Goal: Task Accomplishment & Management: Use online tool/utility

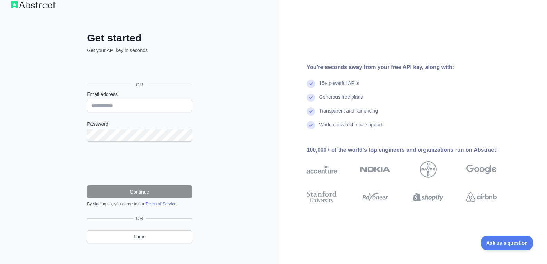
scroll to position [19, 0]
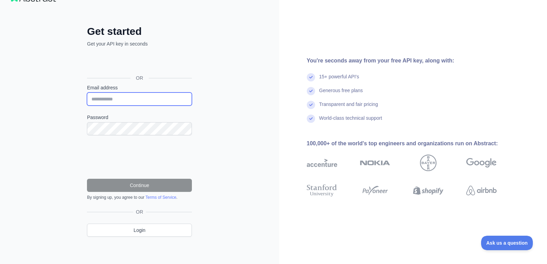
click at [130, 100] on input "Email address" at bounding box center [139, 98] width 105 height 13
type input "**********"
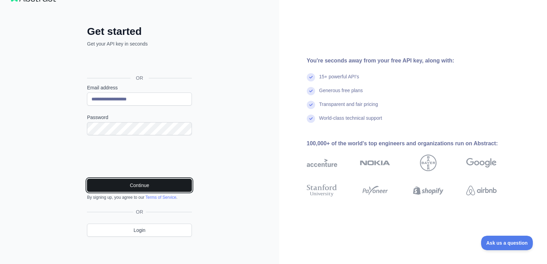
click at [163, 188] on button "Continue" at bounding box center [139, 185] width 105 height 13
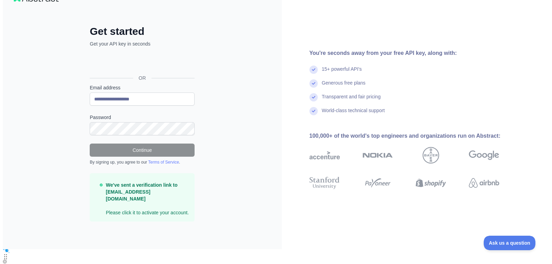
scroll to position [0, 0]
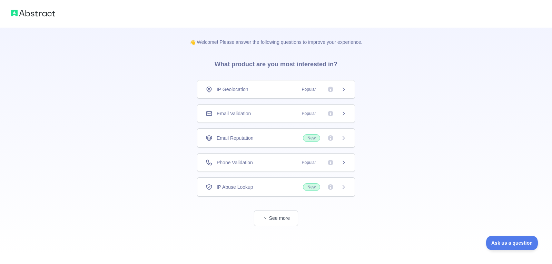
click at [280, 135] on div "Email Reputation New" at bounding box center [276, 138] width 141 height 8
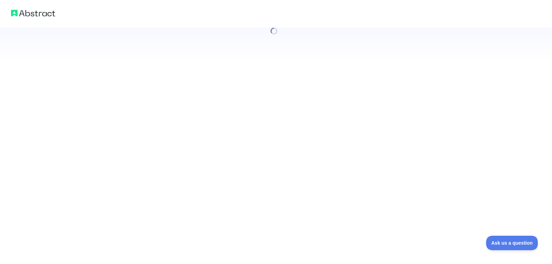
click at [289, 213] on div at bounding box center [276, 132] width 552 height 264
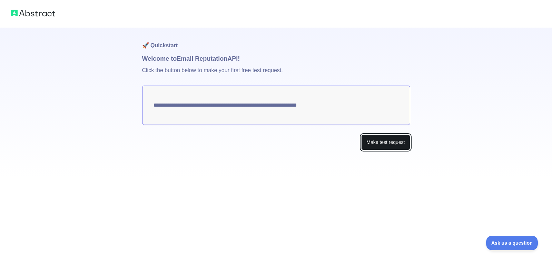
click at [381, 140] on button "Make test request" at bounding box center [385, 142] width 49 height 16
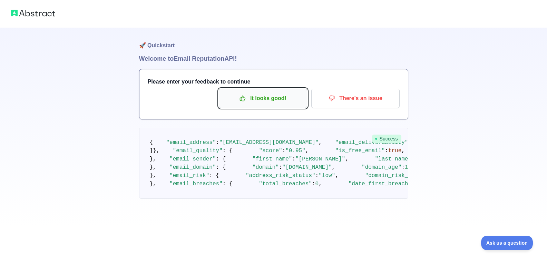
click at [270, 106] on button "It looks good!" at bounding box center [263, 98] width 88 height 19
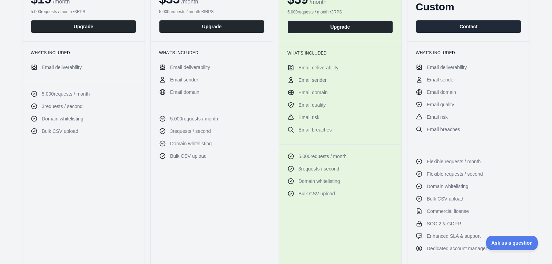
scroll to position [138, 0]
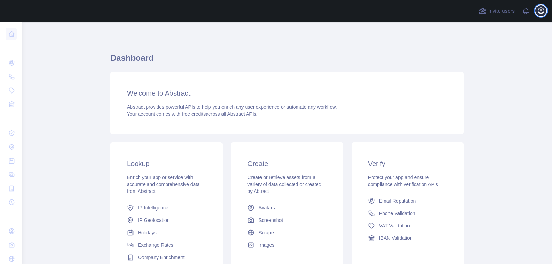
click at [538, 11] on icon "button" at bounding box center [541, 11] width 6 height 6
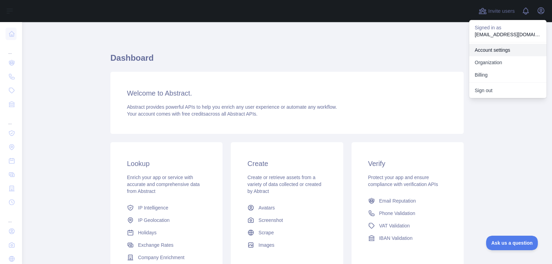
click at [504, 54] on link "Account settings" at bounding box center [507, 50] width 77 height 12
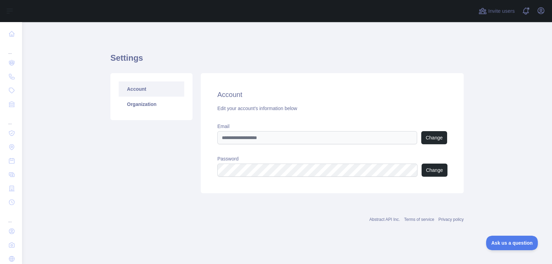
click at [163, 112] on div "Account Organization" at bounding box center [151, 96] width 82 height 47
click at [153, 104] on link "Organization" at bounding box center [152, 104] width 66 height 15
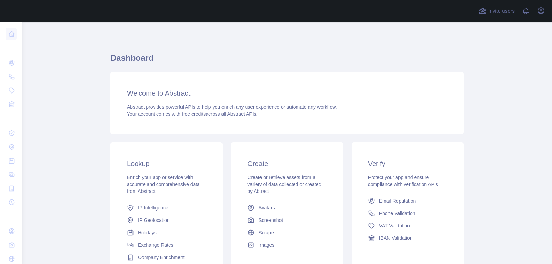
click at [547, 9] on div "Invite users View notifications Open user menu" at bounding box center [287, 11] width 530 height 22
click at [542, 8] on icon "button" at bounding box center [541, 11] width 6 height 6
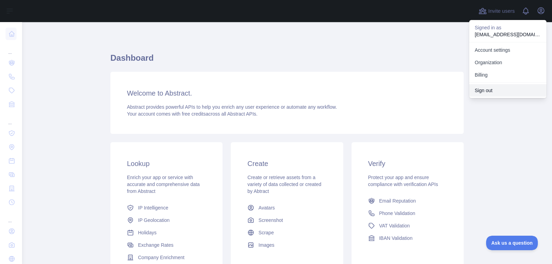
click at [501, 85] on button "Sign out" at bounding box center [507, 90] width 77 height 12
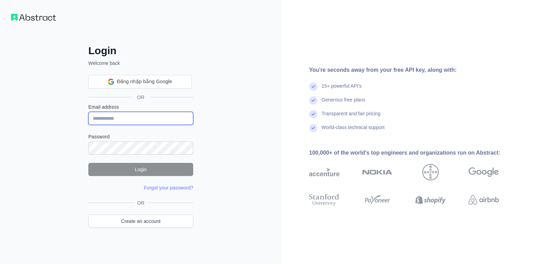
click at [119, 119] on input "Email address" at bounding box center [140, 118] width 105 height 13
type input "**********"
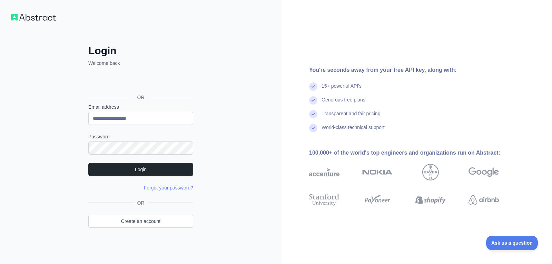
click at [26, 169] on div "**********" at bounding box center [140, 132] width 281 height 264
click at [56, 153] on div "**********" at bounding box center [140, 132] width 281 height 264
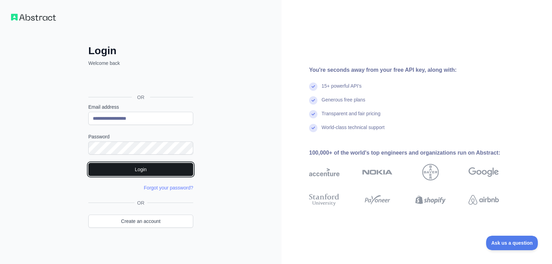
click at [101, 171] on button "Login" at bounding box center [140, 169] width 105 height 13
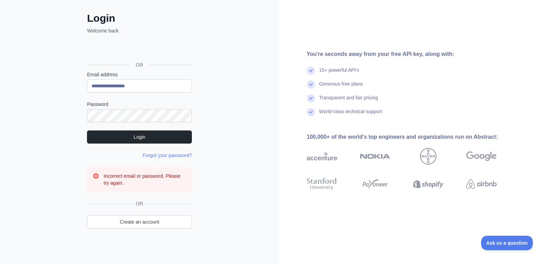
scroll to position [32, 0]
click at [154, 223] on link "Create an account" at bounding box center [139, 221] width 105 height 13
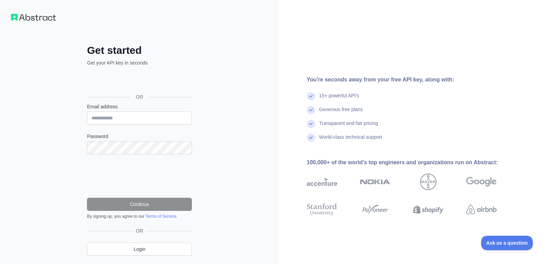
click at [144, 122] on div "Email address" at bounding box center [139, 113] width 105 height 21
click at [144, 122] on input "Email address" at bounding box center [139, 117] width 105 height 13
type input "**********"
drag, startPoint x: 46, startPoint y: 160, endPoint x: 56, endPoint y: 163, distance: 10.6
click at [46, 160] on div "**********" at bounding box center [139, 141] width 279 height 283
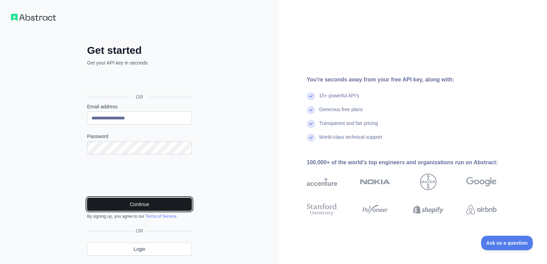
click at [111, 203] on button "Continue" at bounding box center [139, 204] width 105 height 13
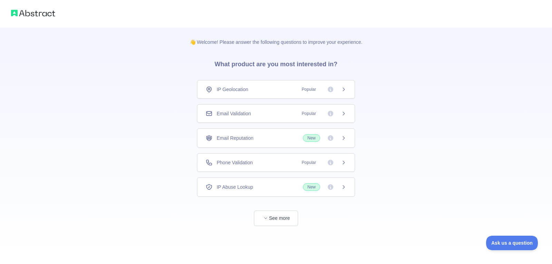
click at [276, 92] on div "IP Geolocation Popular" at bounding box center [276, 89] width 141 height 7
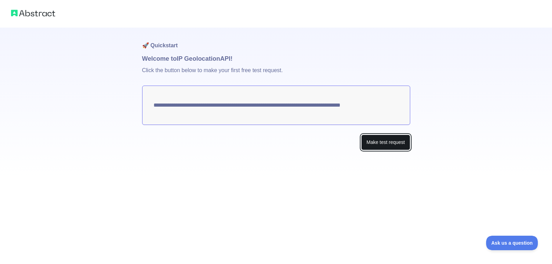
click at [381, 140] on button "Make test request" at bounding box center [385, 142] width 49 height 16
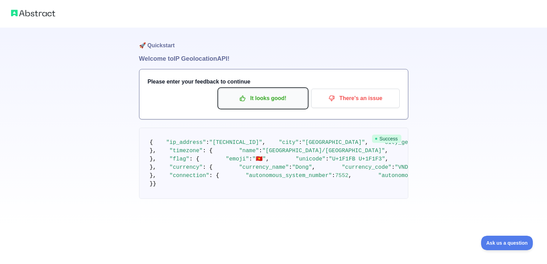
click at [285, 99] on p "It looks good!" at bounding box center [263, 98] width 78 height 12
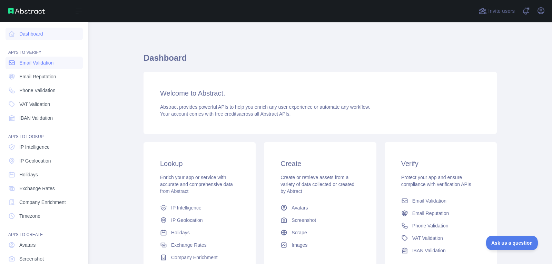
click at [29, 60] on span "Email Validation" at bounding box center [36, 62] width 34 height 7
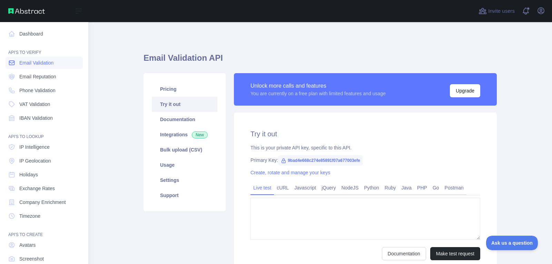
type textarea "**********"
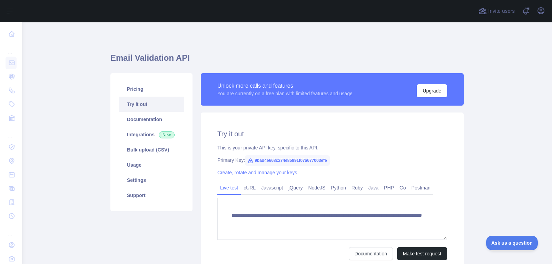
click at [255, 160] on span "9bad4e668c274e85891f07a677003efe" at bounding box center [287, 160] width 85 height 10
click at [248, 159] on icon at bounding box center [251, 161] width 6 height 6
drag, startPoint x: 251, startPoint y: 158, endPoint x: 325, endPoint y: 156, distance: 74.9
click at [325, 156] on span "9bad4e668c274e85891f07a677003efe" at bounding box center [287, 160] width 85 height 10
copy span "9bad4e668c274e85891f07a677003efe"
